Goal: Task Accomplishment & Management: Manage account settings

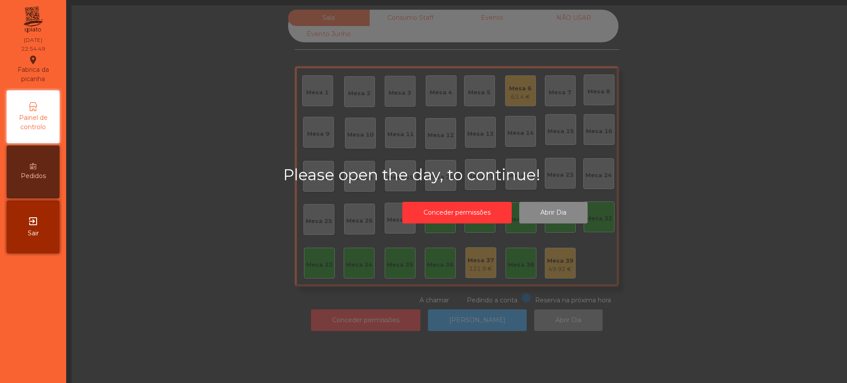
click at [203, 101] on div "Please open the day, to continue! Conceder permissões Abrir Dia" at bounding box center [494, 196] width 847 height 383
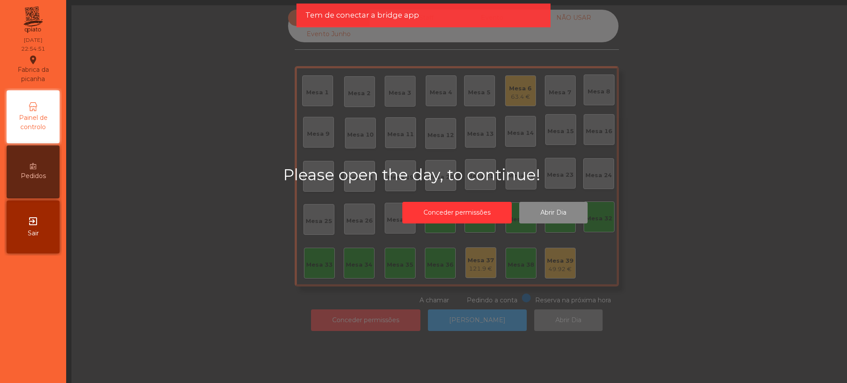
click at [163, 45] on div "Please open the day, to continue! Conceder permissões Abrir Dia" at bounding box center [494, 196] width 847 height 383
click at [34, 233] on span "Sair" at bounding box center [33, 233] width 11 height 9
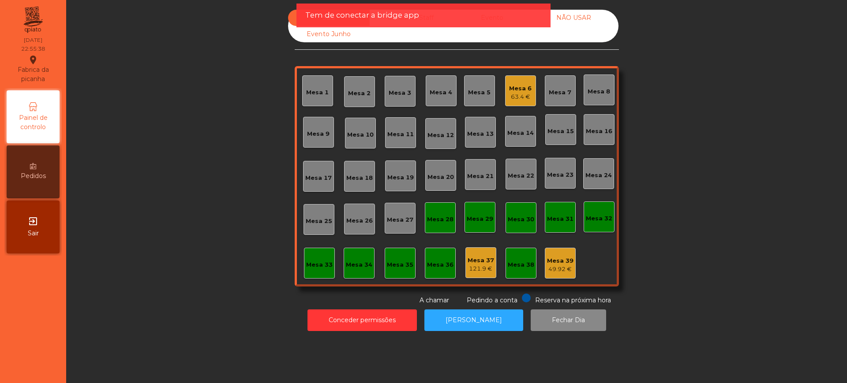
click at [219, 199] on div "Sala Consumo Staff Evento NÃO USAR Evento Junho Mesa 1 Mesa 2 Mesa 3 Mesa 4 Mes…" at bounding box center [456, 158] width 757 height 296
